Goal: Task Accomplishment & Management: Manage account settings

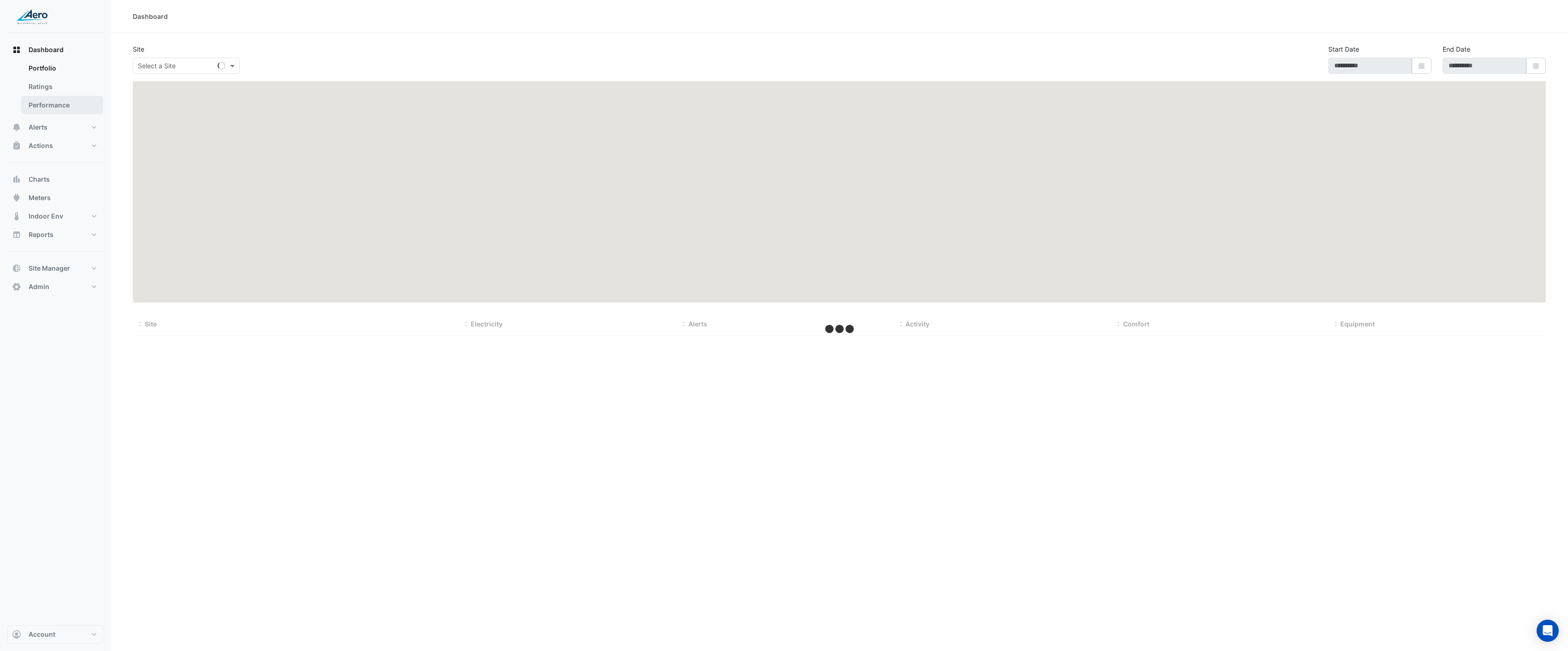
type input "**********"
select select "***"
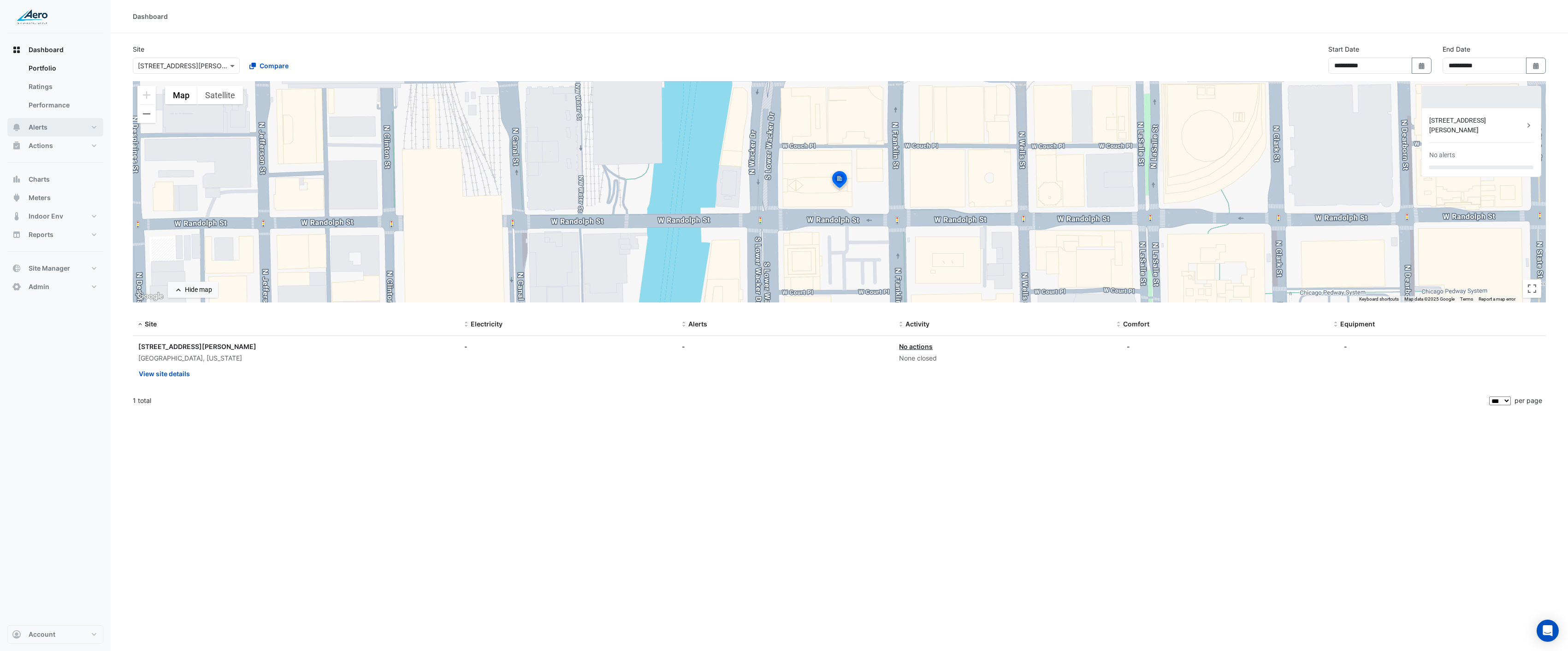
click at [39, 123] on span "Alerts" at bounding box center [38, 128] width 19 height 9
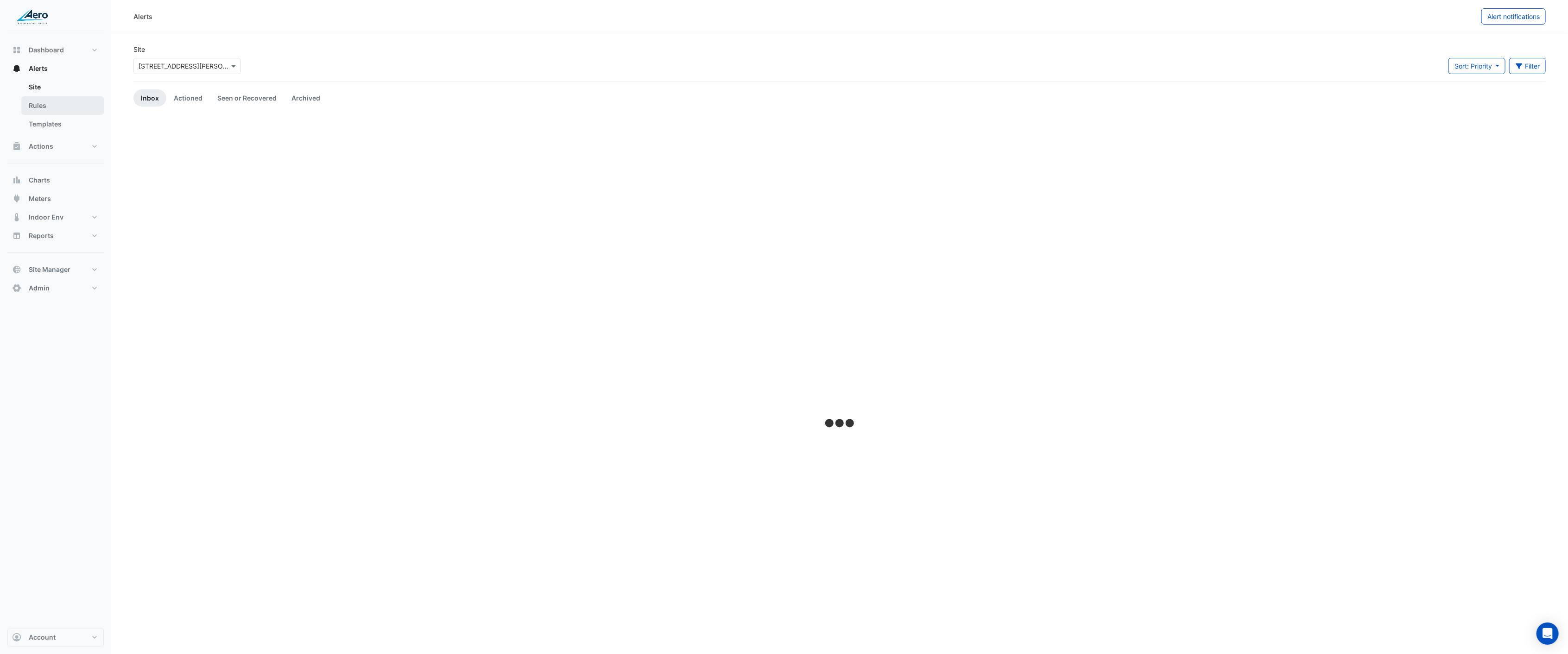
click at [36, 102] on link "Rules" at bounding box center [62, 105] width 82 height 18
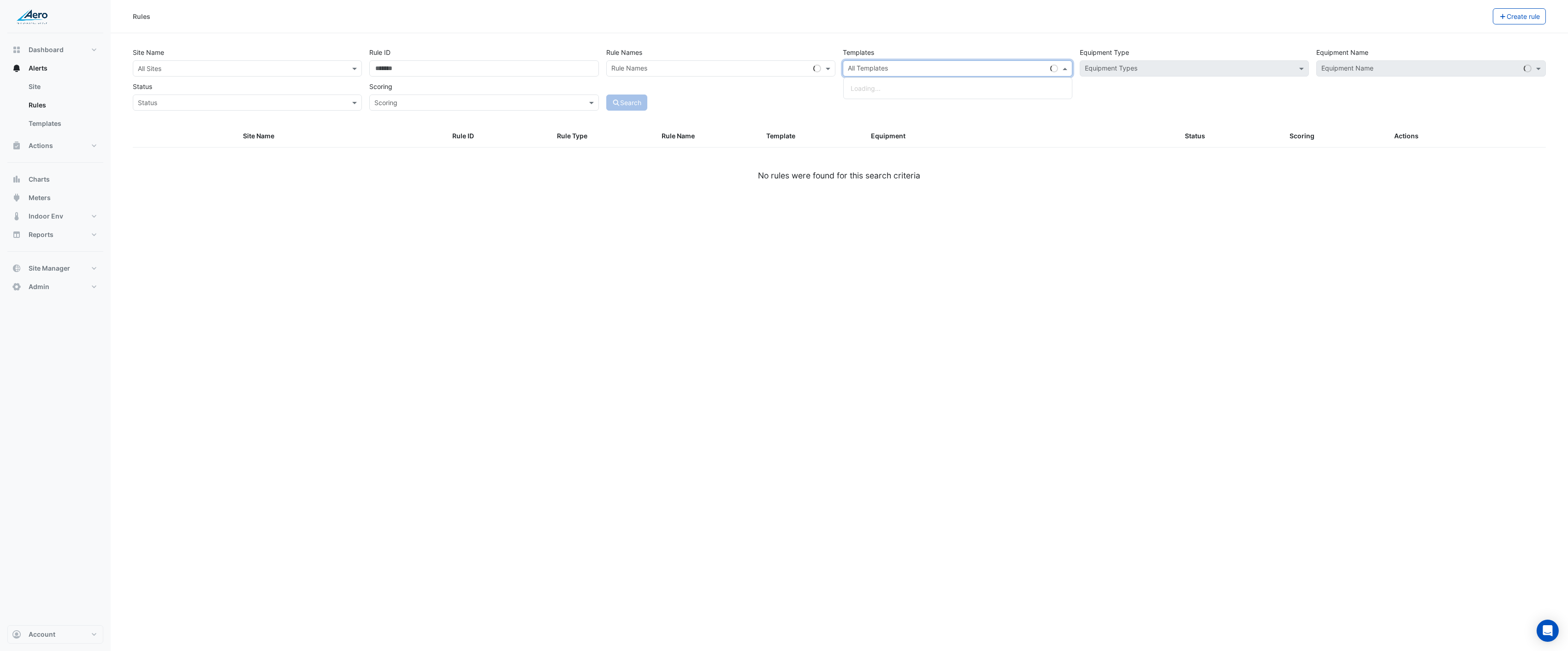
click at [949, 73] on div at bounding box center [946, 69] width 199 height 12
click at [930, 234] on div "Rules Create rule Site Name All Sites Rule ID Rule Names Rule Names Templates A…" at bounding box center [839, 325] width 1458 height 651
click at [1303, 67] on span at bounding box center [1303, 68] width 12 height 10
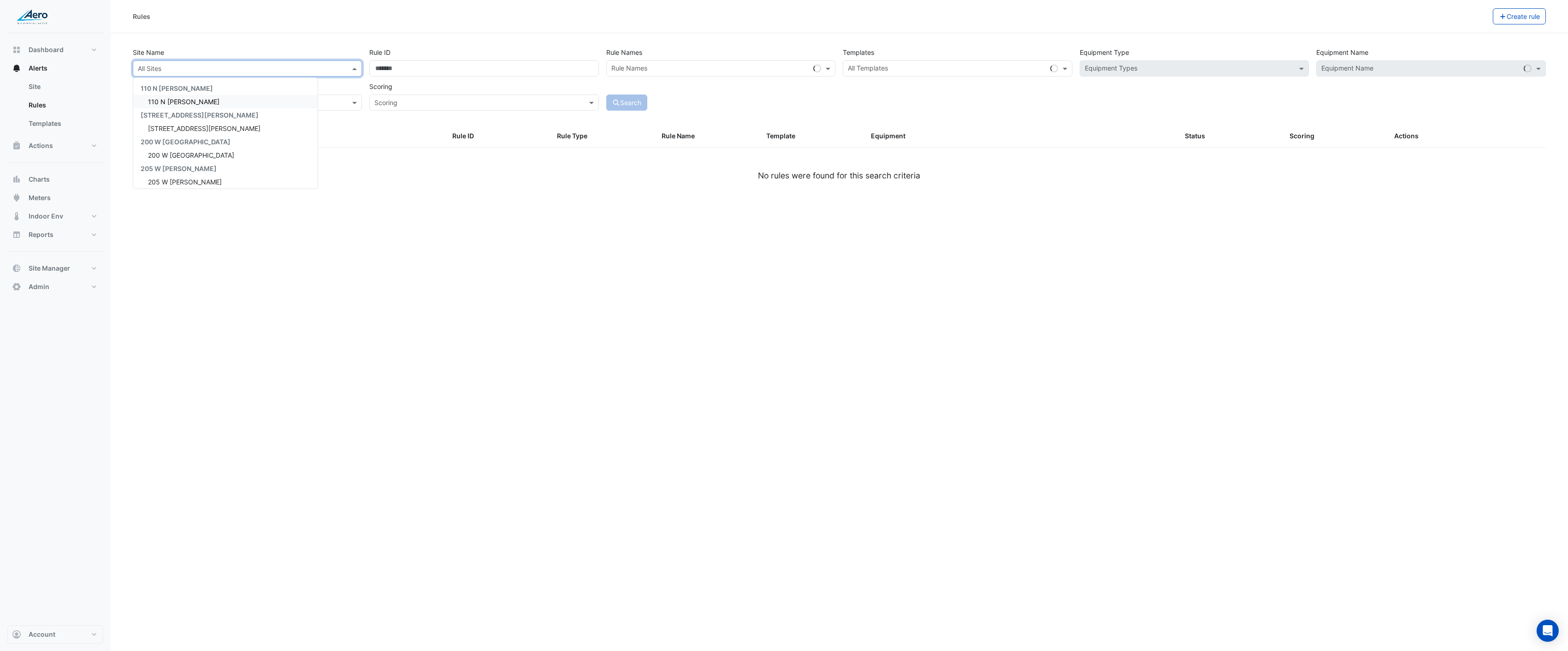
click at [254, 70] on input "text" at bounding box center [238, 69] width 200 height 10
click at [205, 100] on div "110 N [PERSON_NAME]" at bounding box center [225, 101] width 185 height 14
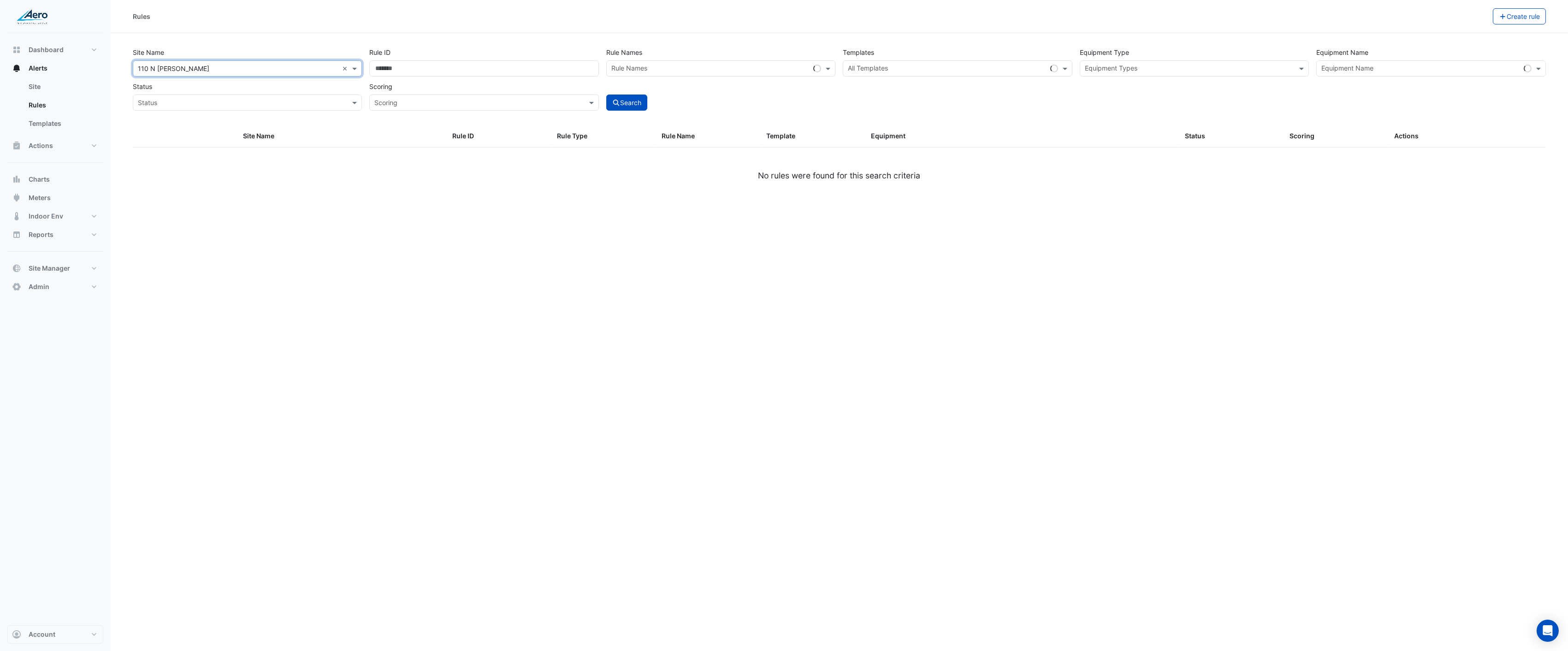
click at [1279, 69] on input "text" at bounding box center [1189, 69] width 209 height 10
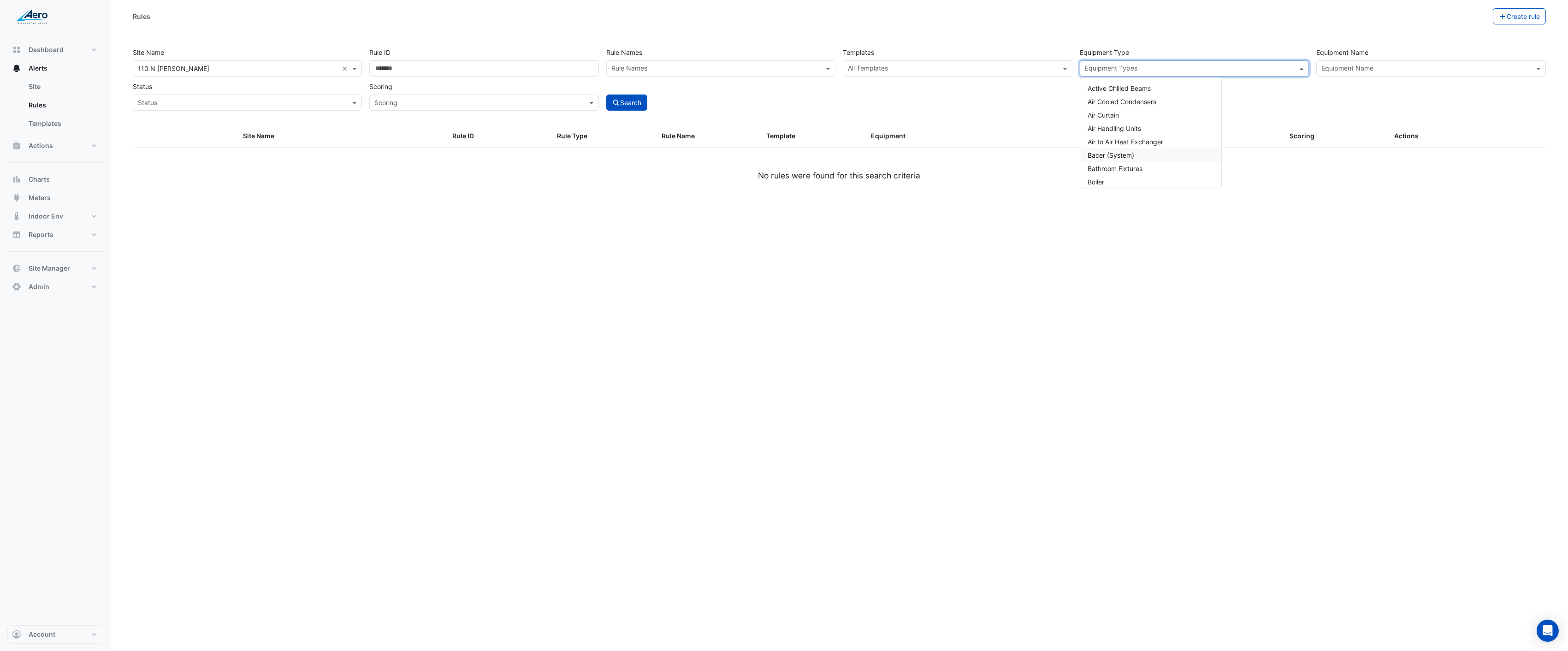
click at [1130, 155] on span "Bacer (System)" at bounding box center [1111, 155] width 47 height 8
click at [615, 107] on button "Search" at bounding box center [626, 103] width 41 height 17
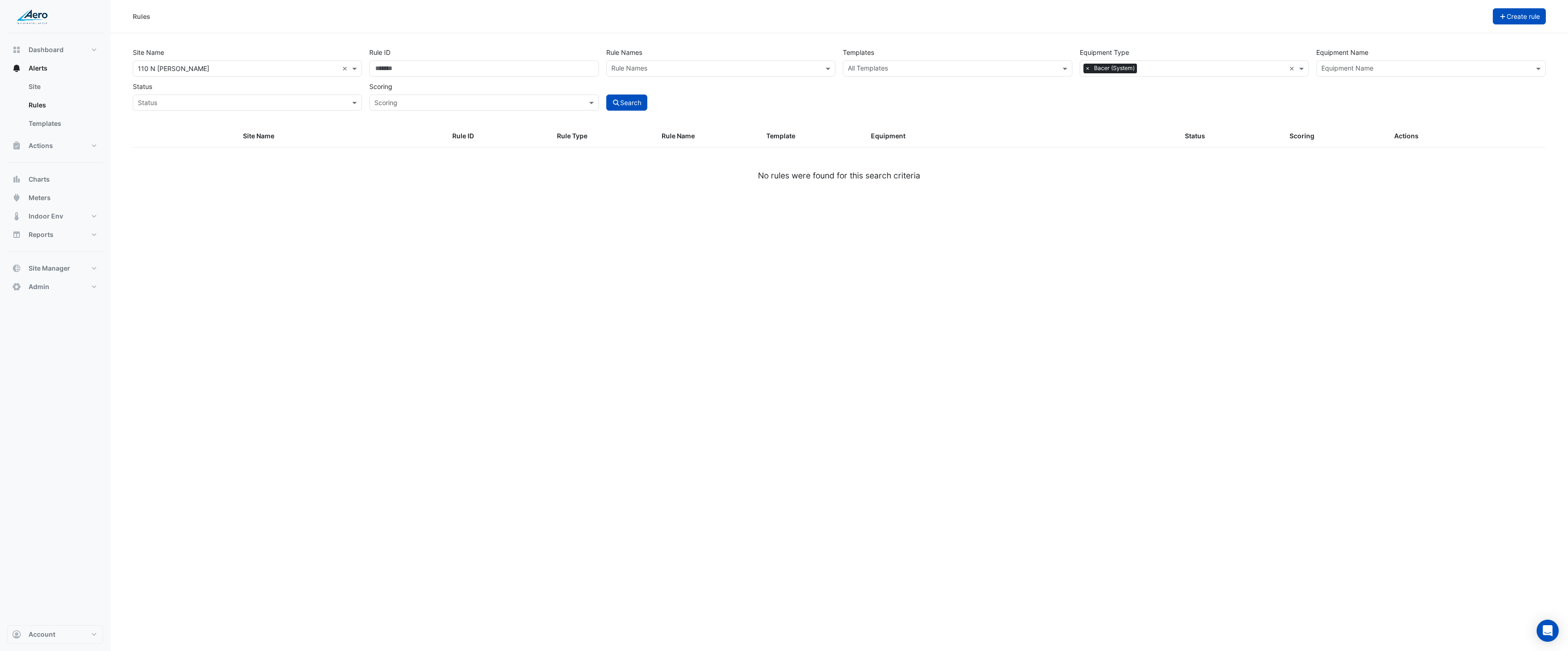
click at [1499, 14] on icon "button" at bounding box center [1503, 17] width 8 height 6
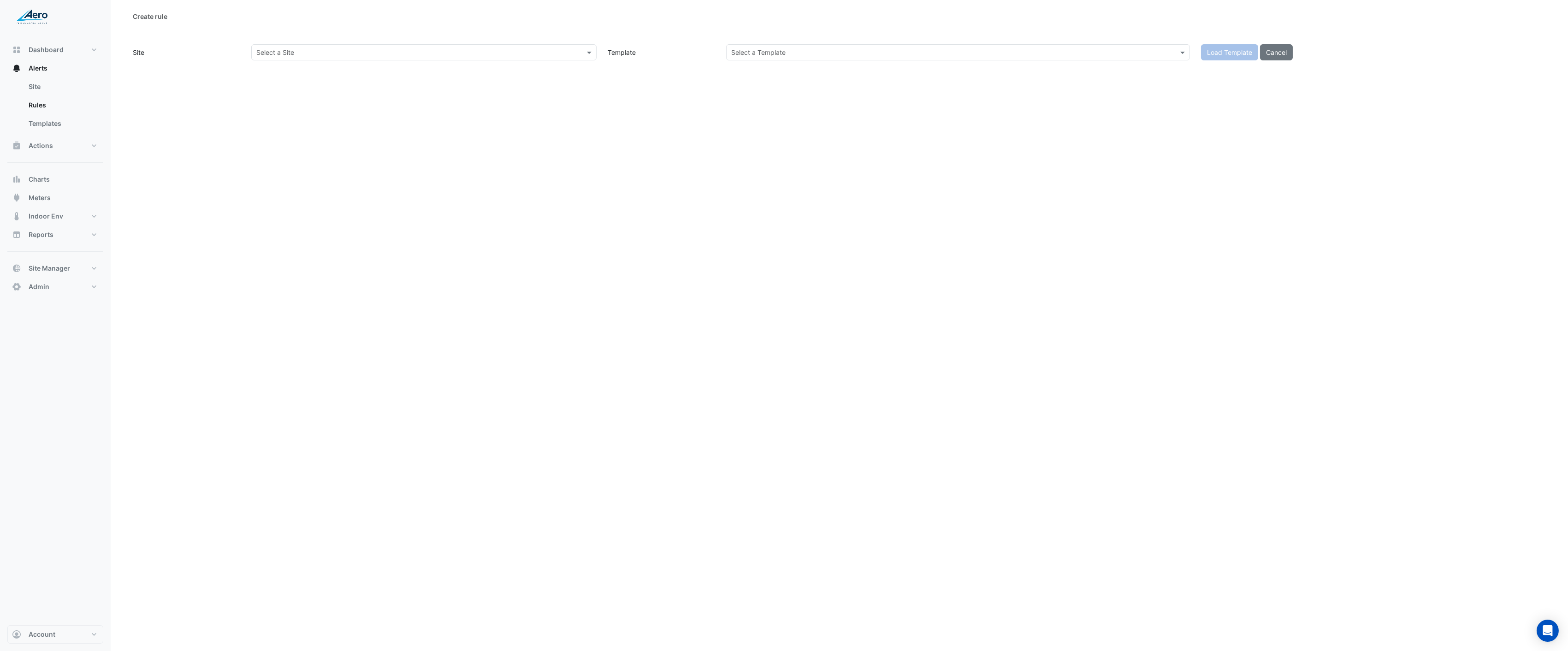
click at [582, 54] on div at bounding box center [423, 52] width 344 height 11
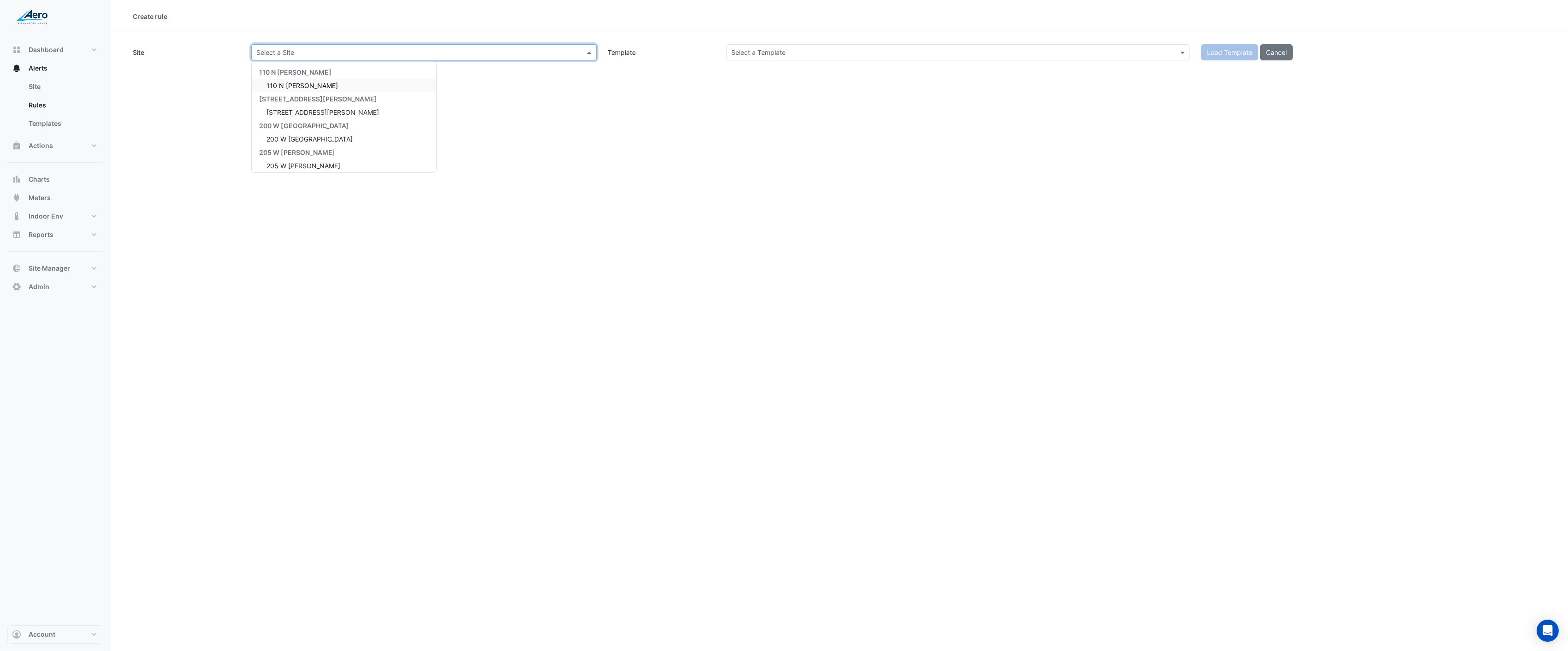
click at [335, 89] on div "110 N [PERSON_NAME]" at bounding box center [344, 85] width 185 height 14
click at [791, 45] on div "Select a Template" at bounding box center [958, 52] width 464 height 17
click at [791, 53] on input "text" at bounding box center [949, 52] width 435 height 10
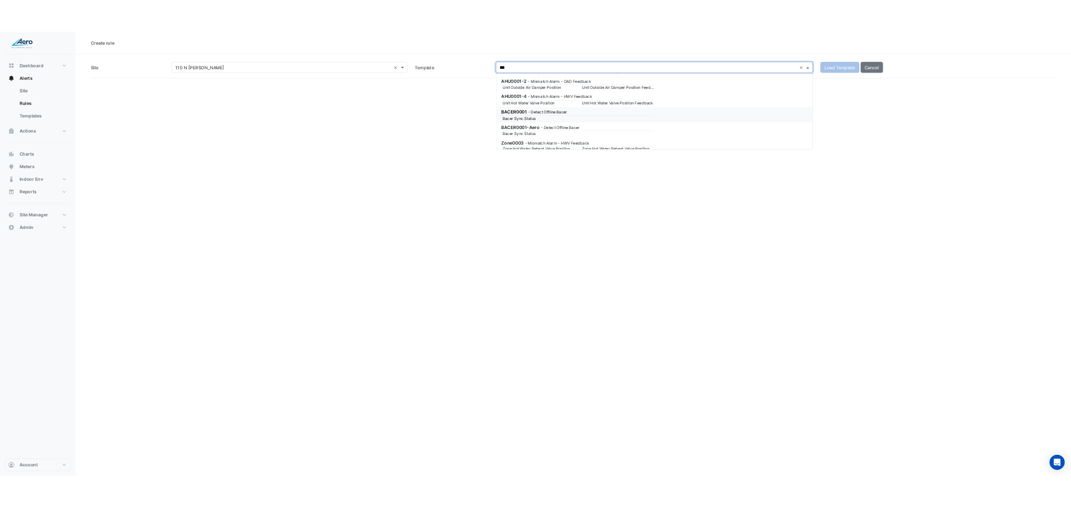
scroll to position [33, 0]
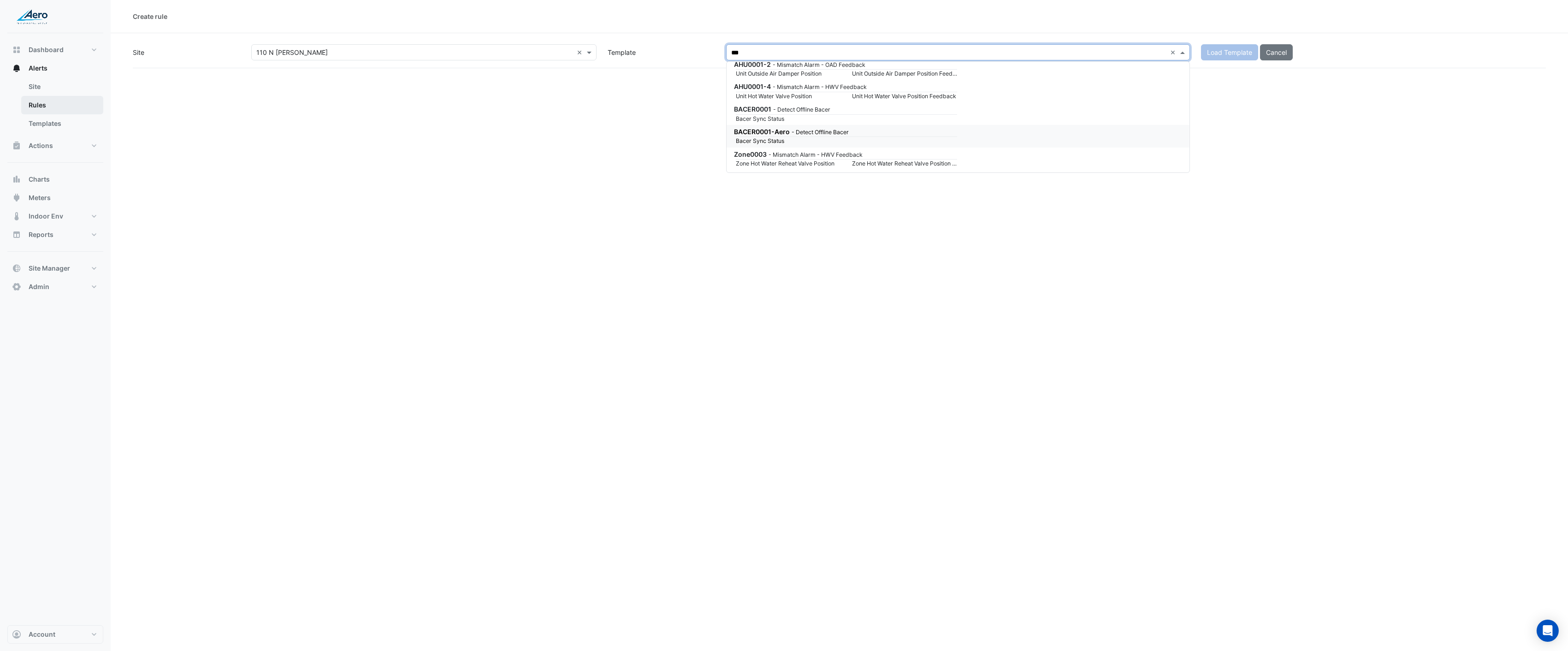
type input "***"
click at [31, 107] on link "Rules" at bounding box center [62, 105] width 82 height 18
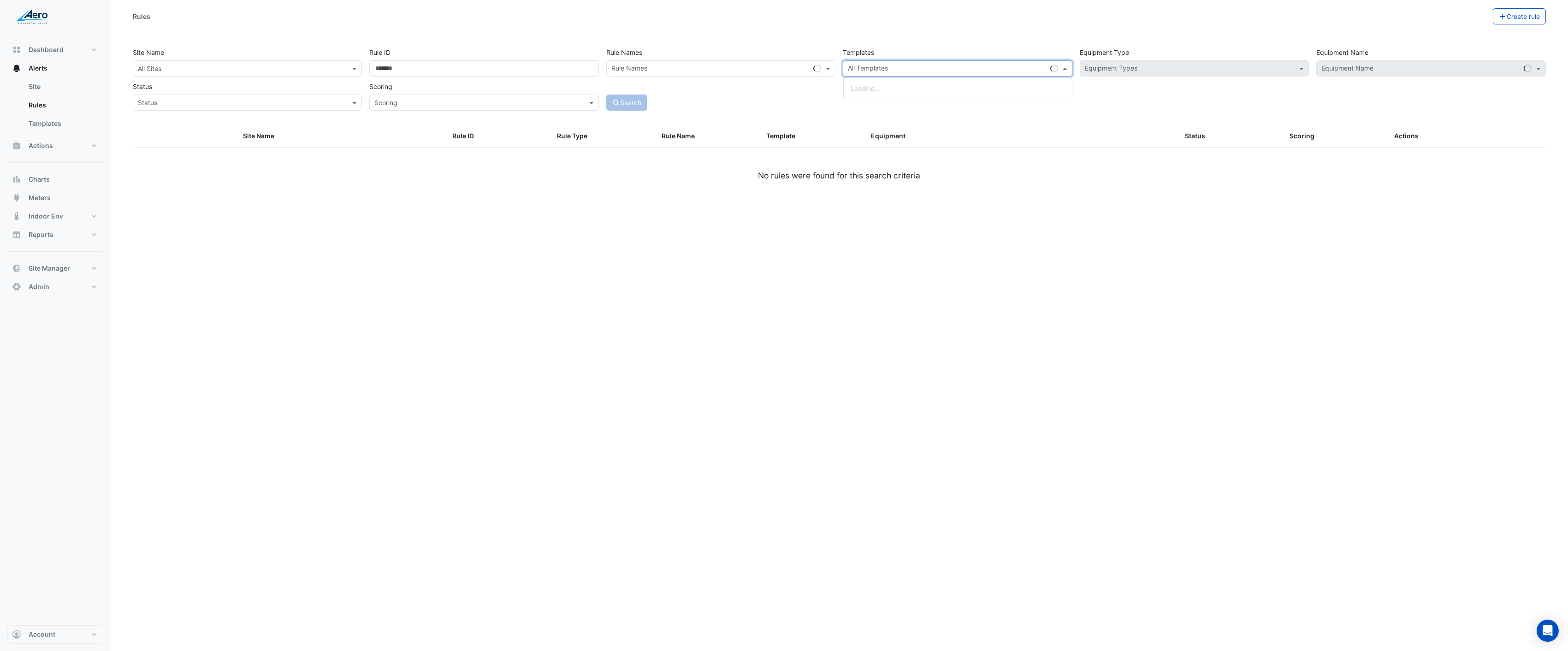
click at [925, 68] on input "text" at bounding box center [947, 69] width 198 height 10
click at [925, 112] on small "- Detect Offline Bacer" at bounding box center [937, 111] width 57 height 7
type input "********"
click at [626, 102] on button "Search" at bounding box center [626, 103] width 41 height 17
click at [295, 70] on input "text" at bounding box center [238, 69] width 200 height 10
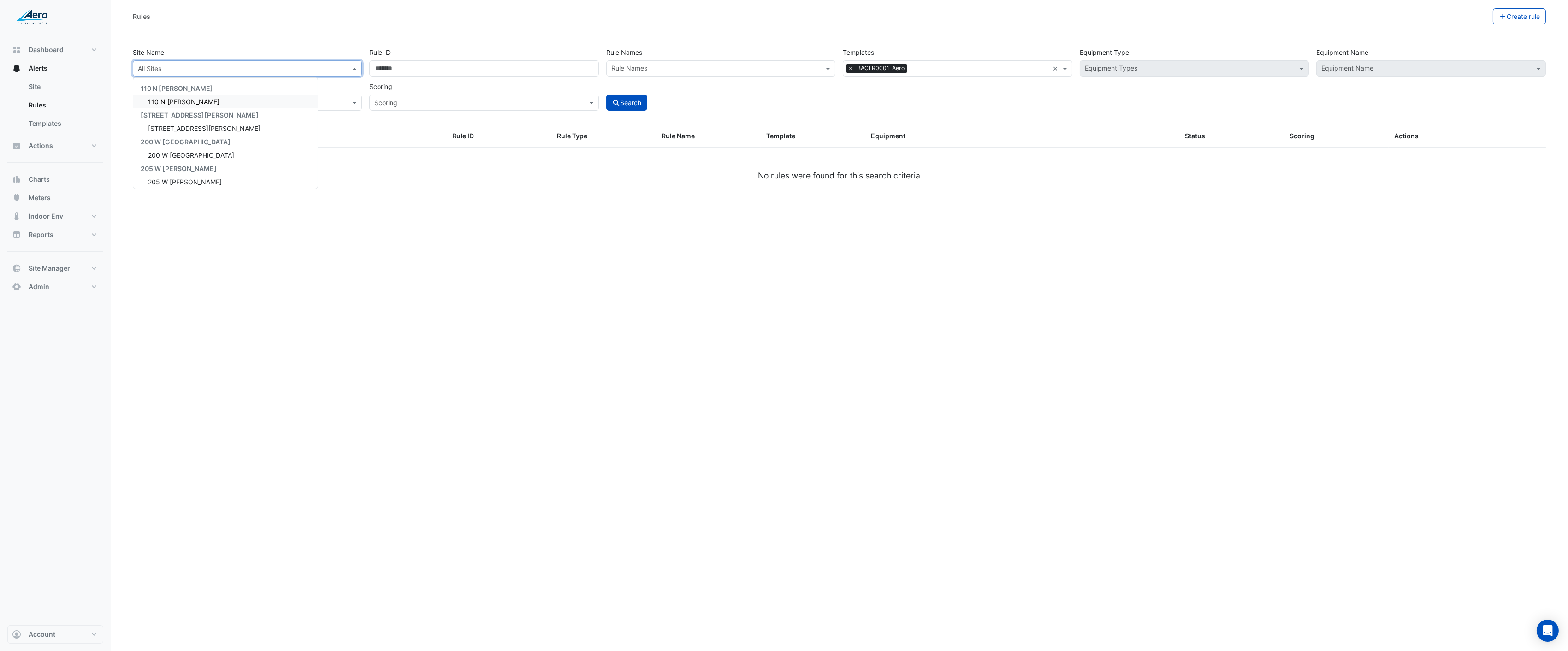
click at [180, 100] on span "110 N [PERSON_NAME]" at bounding box center [184, 101] width 72 height 8
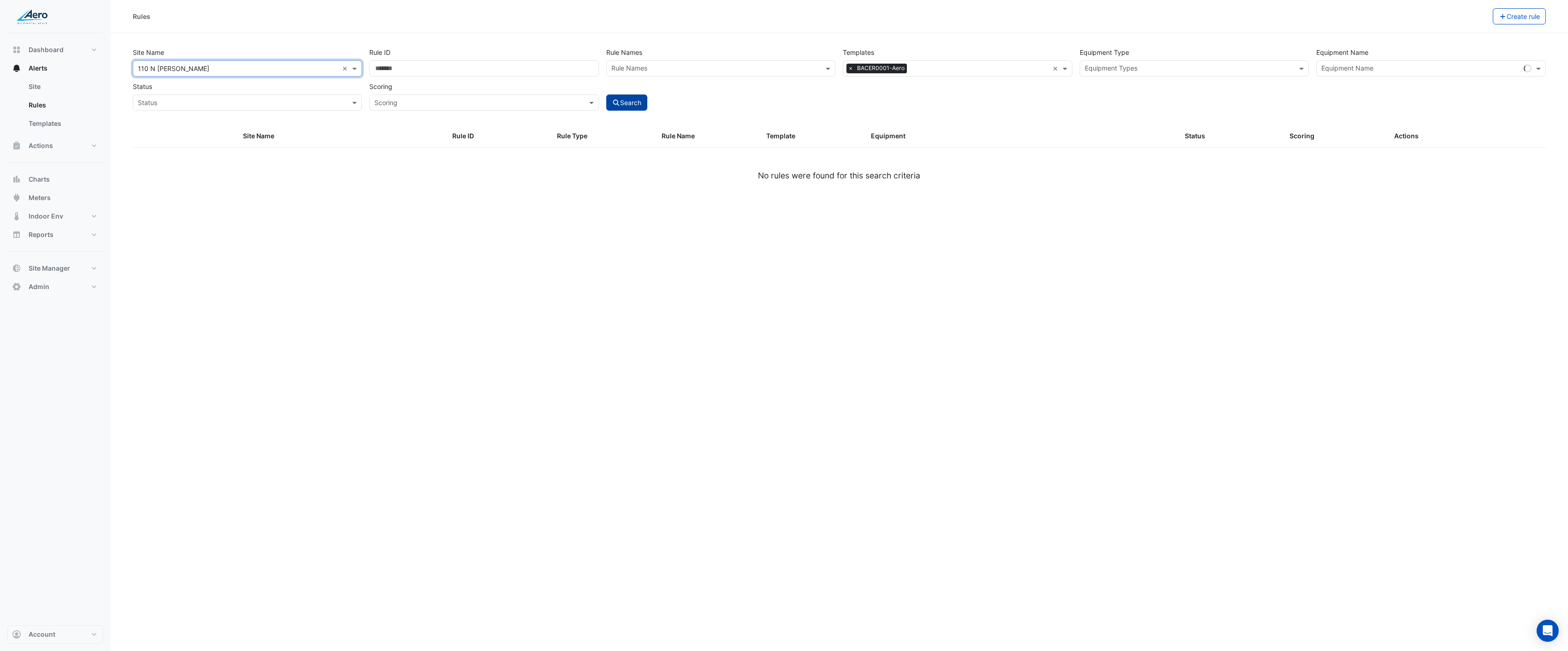
click at [637, 99] on button "Search" at bounding box center [626, 103] width 41 height 17
